Goal: Information Seeking & Learning: Learn about a topic

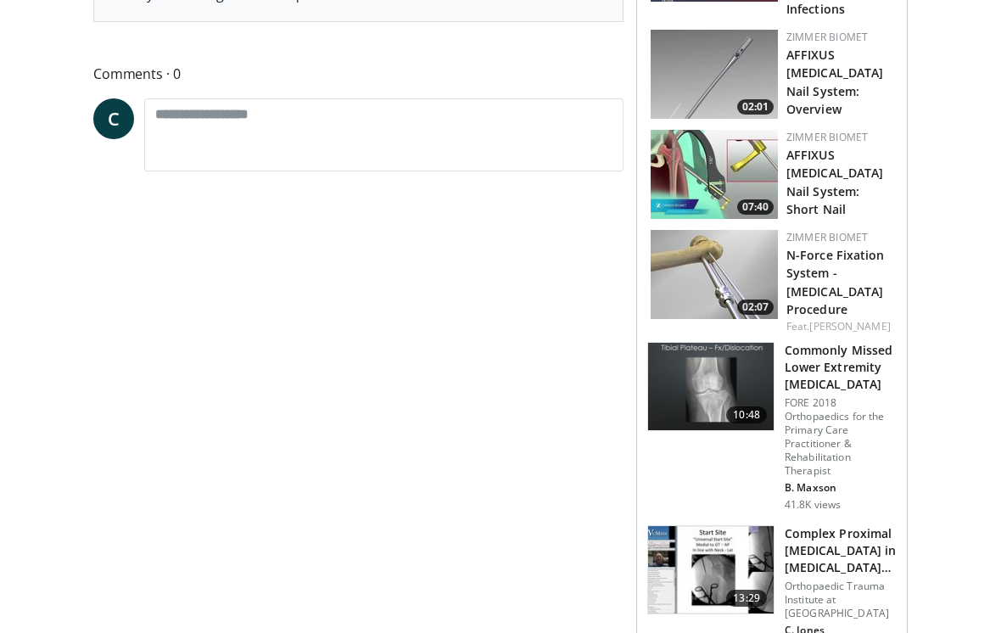
scroll to position [706, 0]
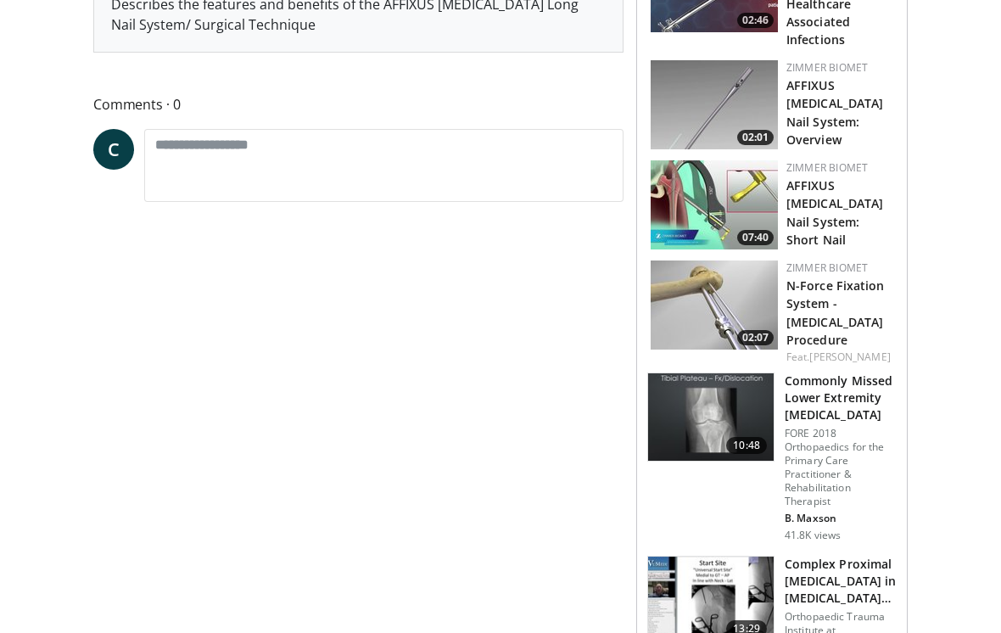
click at [735, 161] on img at bounding box center [714, 204] width 127 height 89
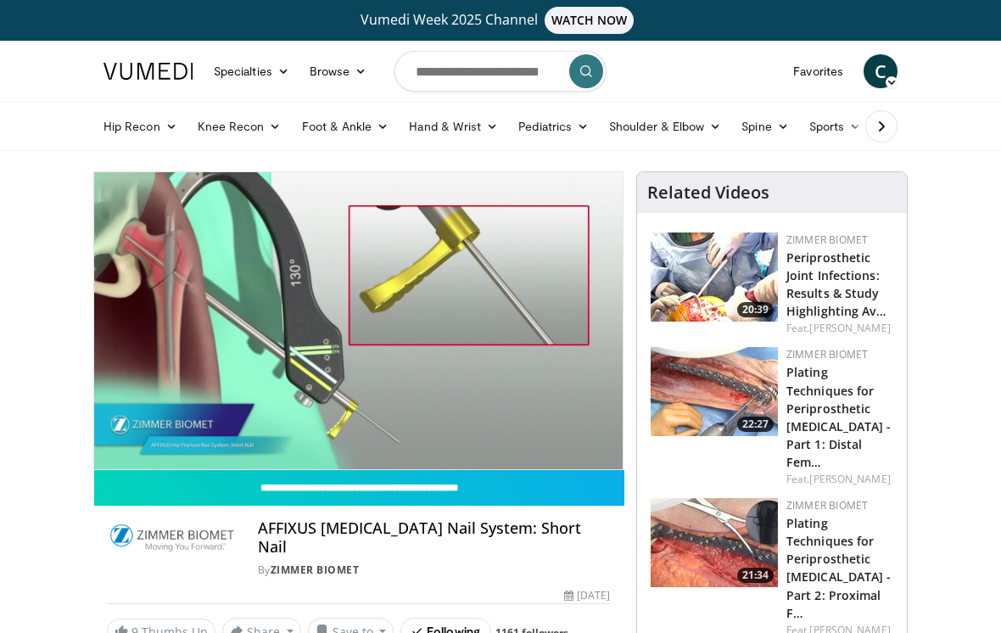
scroll to position [1, 0]
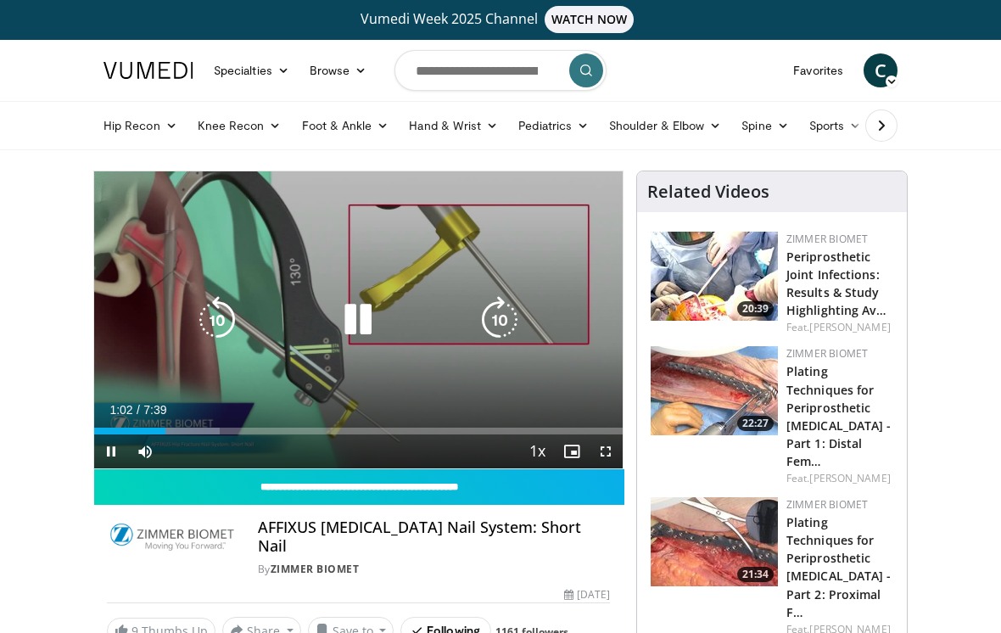
click at [373, 319] on icon "Video Player" at bounding box center [358, 320] width 48 height 48
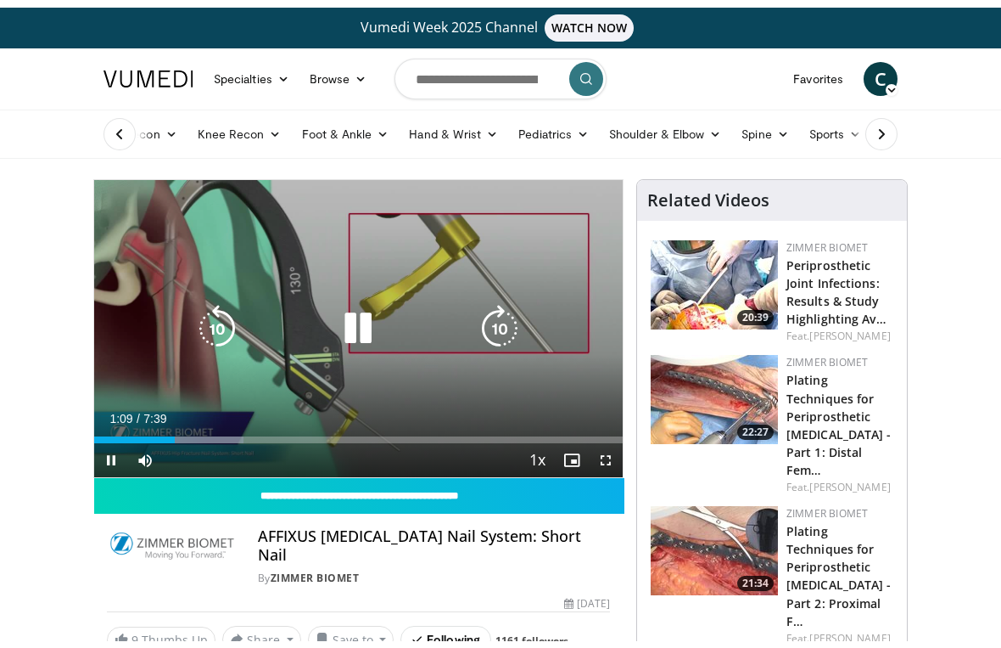
scroll to position [20, 0]
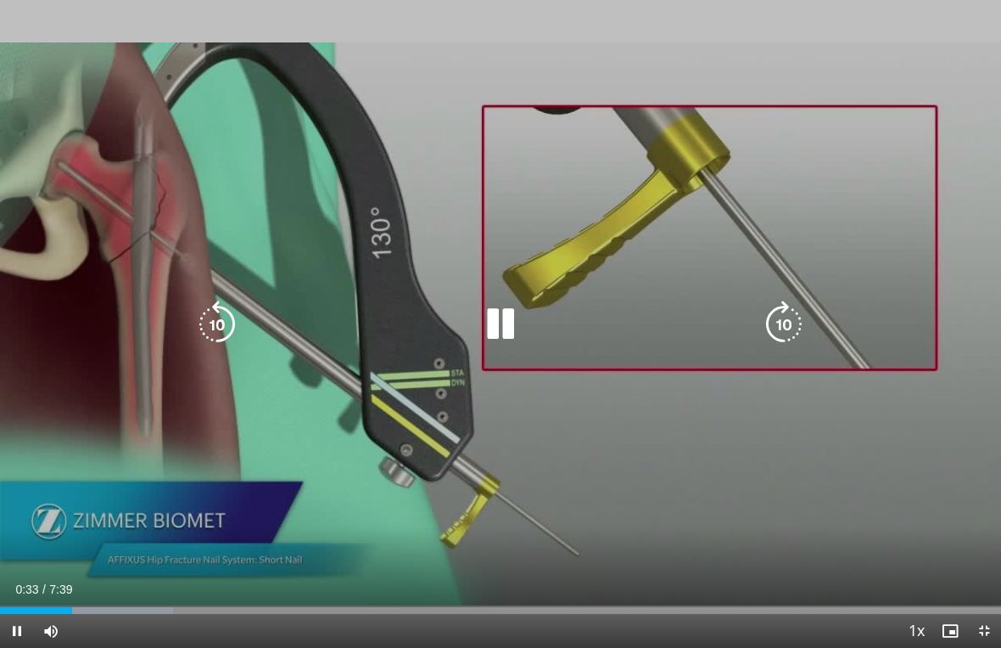
click at [501, 329] on icon "Video Player" at bounding box center [501, 324] width 48 height 48
click at [246, 613] on div "Progress Bar" at bounding box center [151, 610] width 303 height 7
click at [177, 609] on div "Loaded : 45.72%" at bounding box center [228, 610] width 457 height 7
click at [373, 612] on div "Progress Bar" at bounding box center [216, 610] width 433 height 7
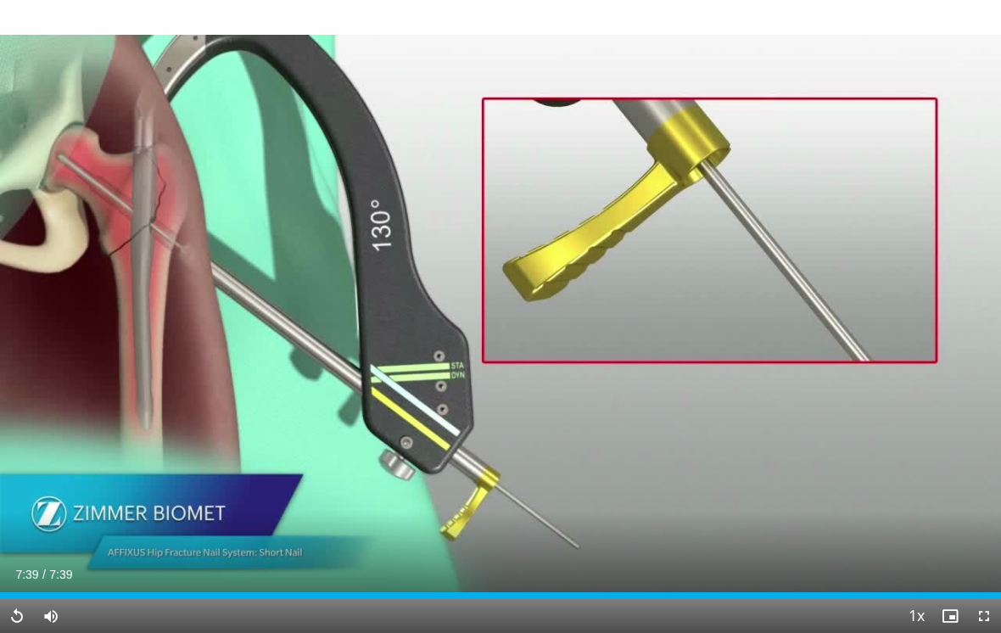
scroll to position [75, 0]
